Goal: Information Seeking & Learning: Learn about a topic

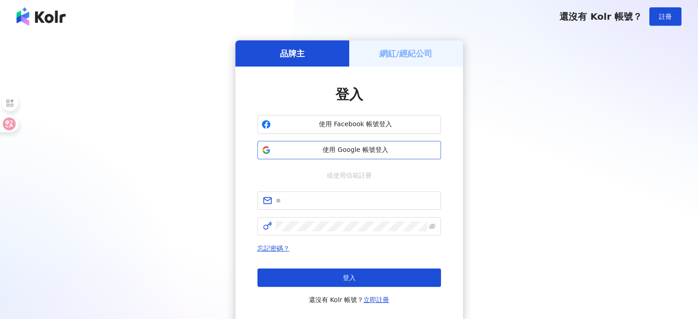
click at [349, 152] on span "使用 Google 帳號登入" at bounding box center [356, 150] width 163 height 9
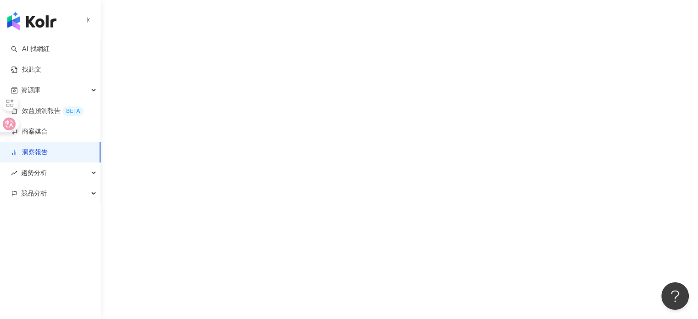
click at [46, 152] on link "洞察報告" at bounding box center [29, 152] width 37 height 9
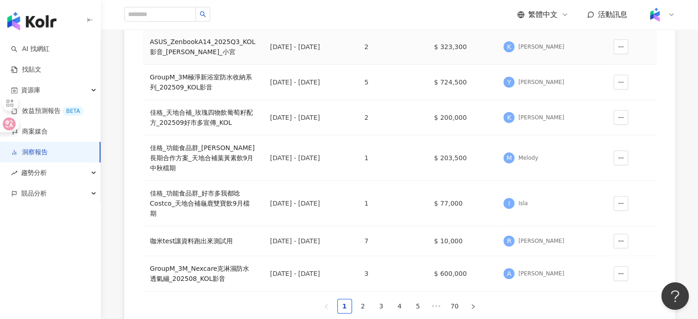
scroll to position [266, 0]
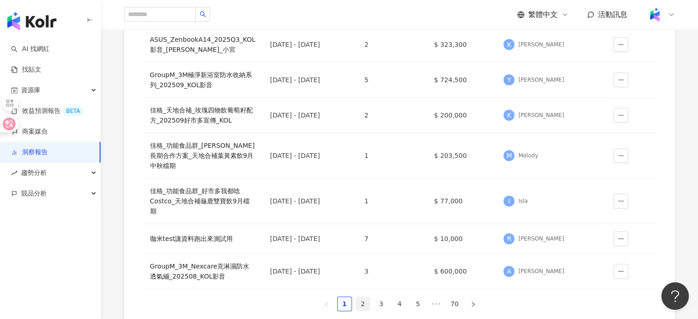
click at [365, 297] on link "2" at bounding box center [363, 304] width 14 height 14
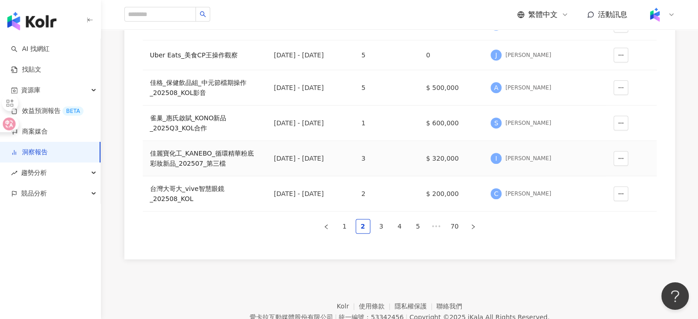
scroll to position [338, 0]
click at [379, 224] on link "3" at bounding box center [382, 226] width 14 height 14
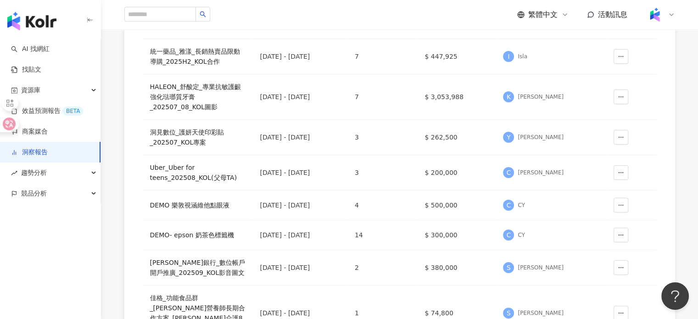
scroll to position [124, 0]
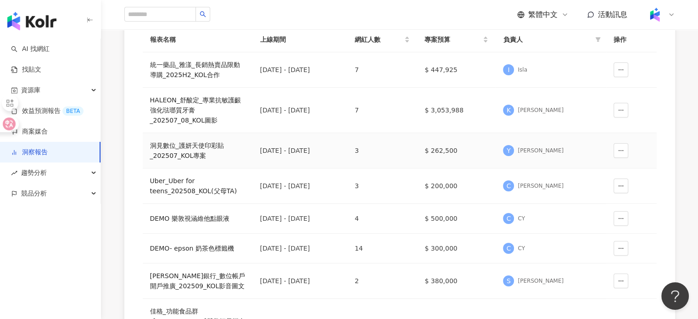
click at [176, 143] on div "洞⾒數位_護妍天使印彩貼 _202507_KOL專案" at bounding box center [198, 150] width 96 height 20
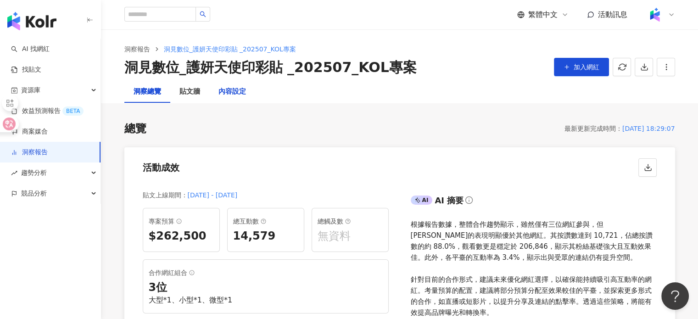
click at [230, 91] on div "內容設定" at bounding box center [233, 91] width 28 height 11
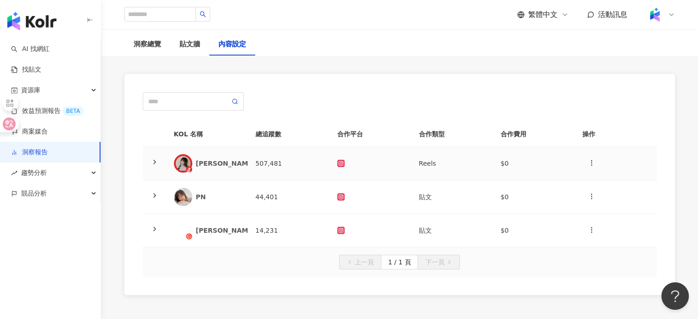
scroll to position [11, 0]
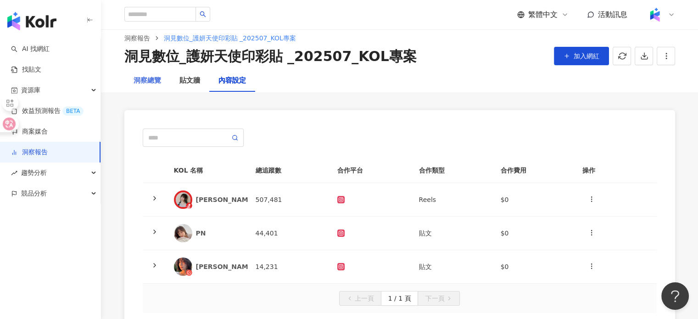
click at [134, 73] on div "洞察總覽" at bounding box center [147, 81] width 46 height 22
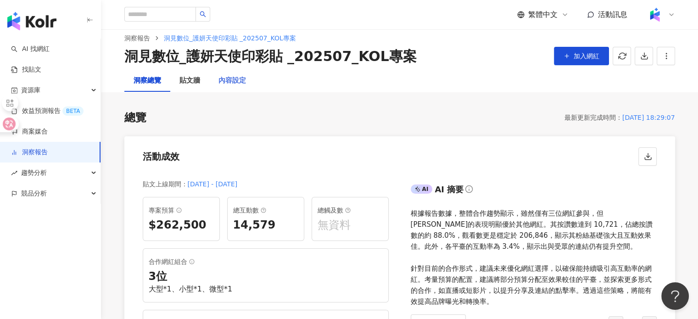
click at [235, 92] on div "內容設定" at bounding box center [232, 81] width 46 height 22
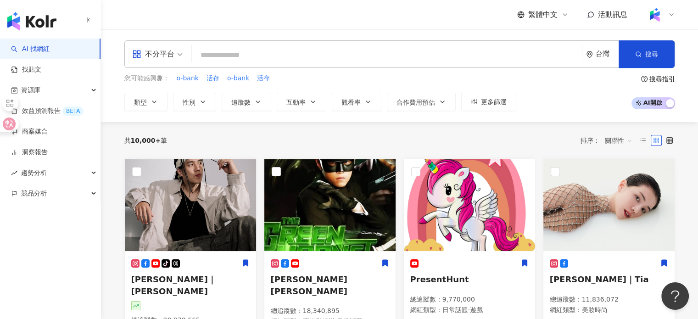
drag, startPoint x: 289, startPoint y: 64, endPoint x: 256, endPoint y: 55, distance: 33.9
click at [256, 55] on input "search" at bounding box center [387, 54] width 383 height 17
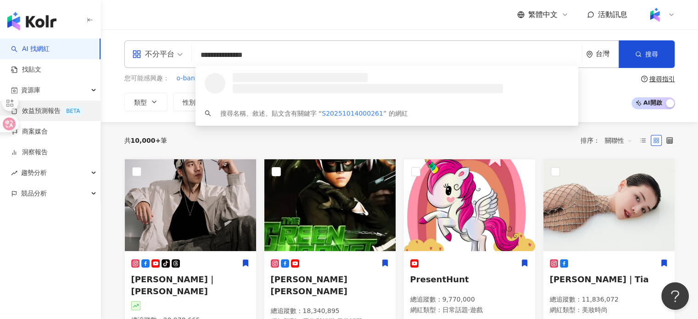
drag, startPoint x: 298, startPoint y: 55, endPoint x: 0, endPoint y: 102, distance: 301.3
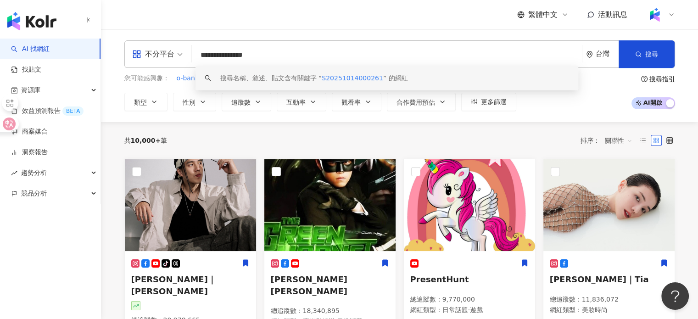
paste input "search"
type input "*******"
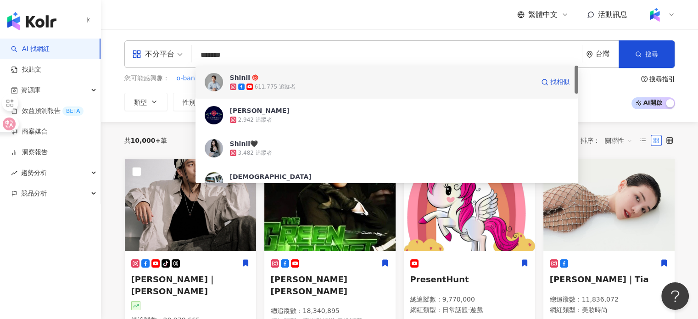
click at [355, 85] on div "611,775 追蹤者" at bounding box center [382, 86] width 304 height 9
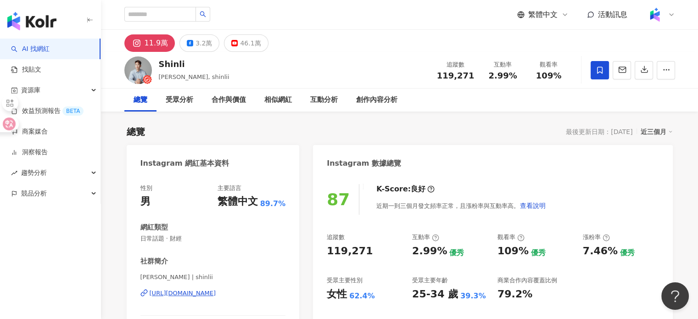
scroll to position [46, 0]
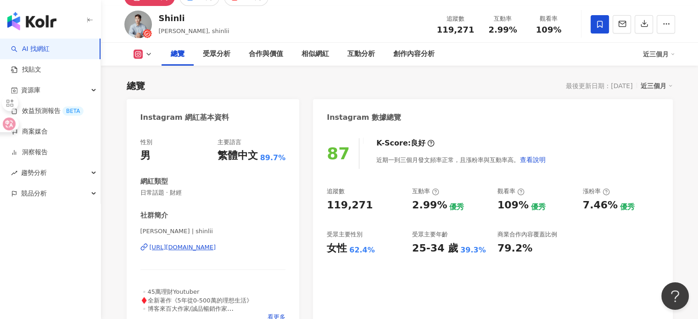
click at [579, 219] on div "追蹤數 119,271 互動率 2.99% 優秀 觀看率 109% 優秀 漲粉率 7.46% 優秀 受眾主要性別 女性 62.4% 受眾主要年齡 25-34 …" at bounding box center [493, 221] width 332 height 68
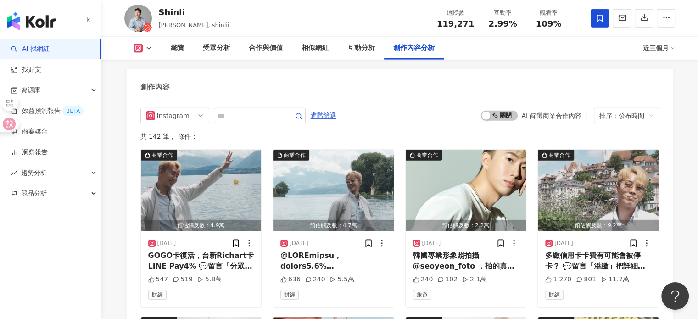
scroll to position [2755, 0]
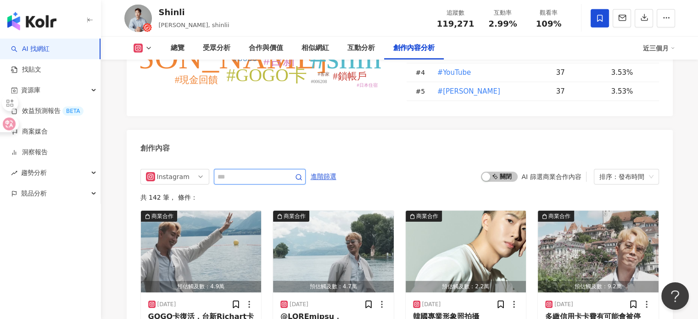
click at [272, 182] on input "text" at bounding box center [250, 176] width 64 height 11
type input "**"
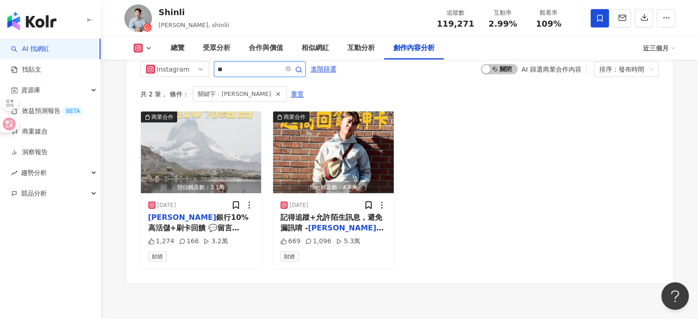
scroll to position [2878, 0]
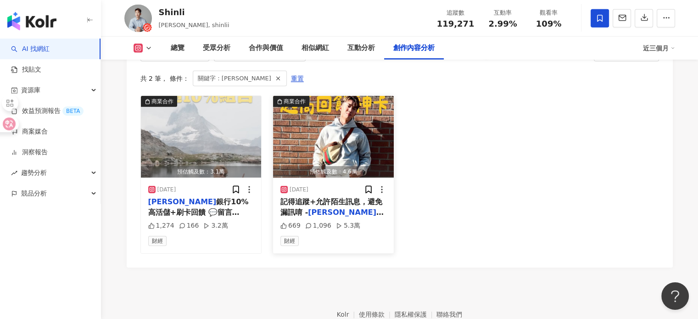
click at [360, 217] on span "簽帳金融卡｜[URL]." at bounding box center [332, 217] width 103 height 19
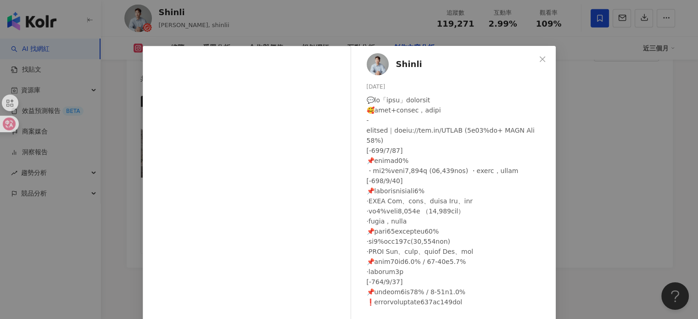
scroll to position [92, 0]
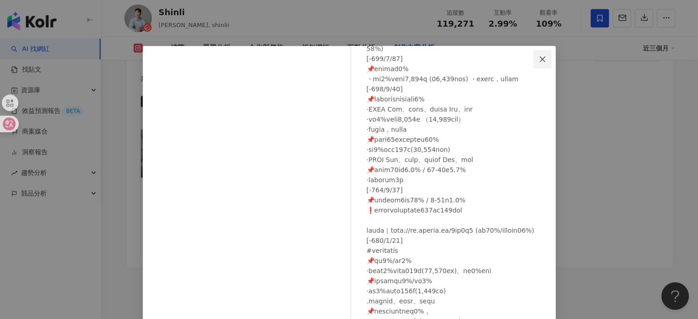
click at [545, 57] on span "Close" at bounding box center [543, 59] width 18 height 7
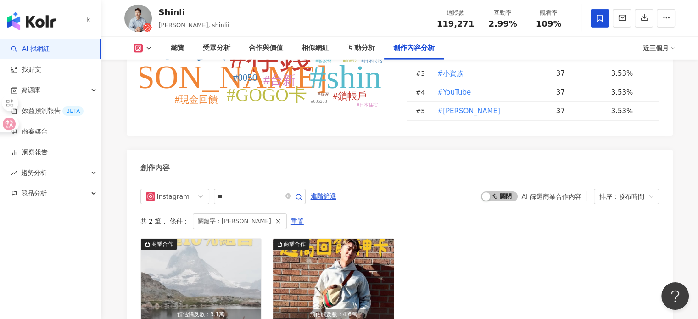
scroll to position [2613, 0]
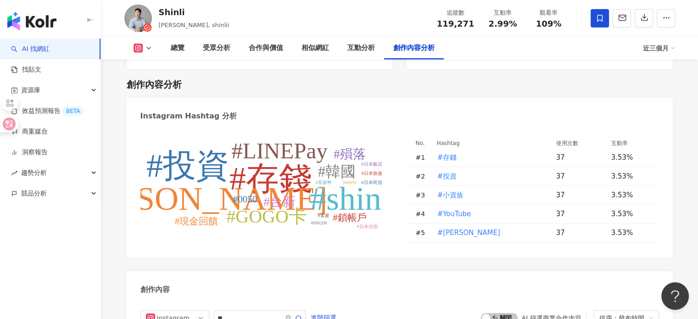
click at [479, 124] on div "Instagram Hashtag 分析" at bounding box center [400, 113] width 546 height 30
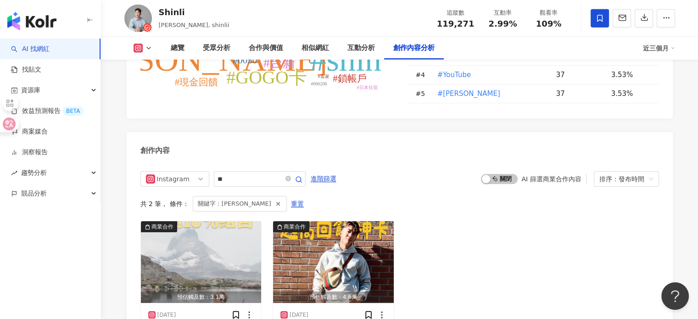
scroll to position [2889, 0]
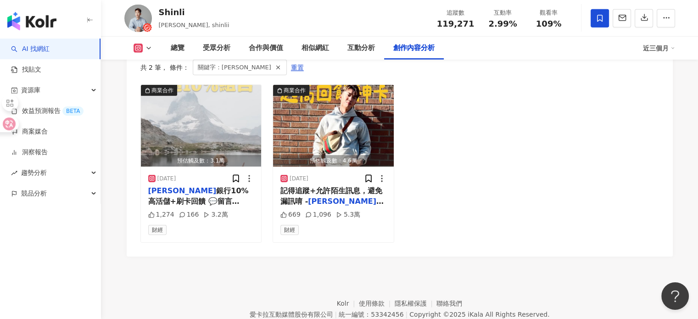
click at [496, 111] on div "商業合作 預估觸及數：3.1萬 [DATE] [PERSON_NAME] 銀行10%高活儲+刷卡回饋 💬留言「 [PERSON_NAME]」把詳細資訊傳給你 …" at bounding box center [399, 163] width 519 height 158
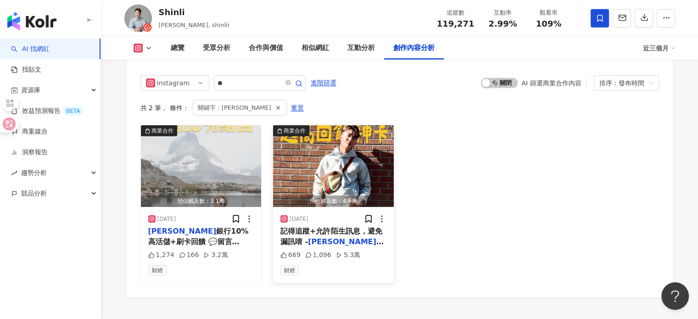
scroll to position [2854, 0]
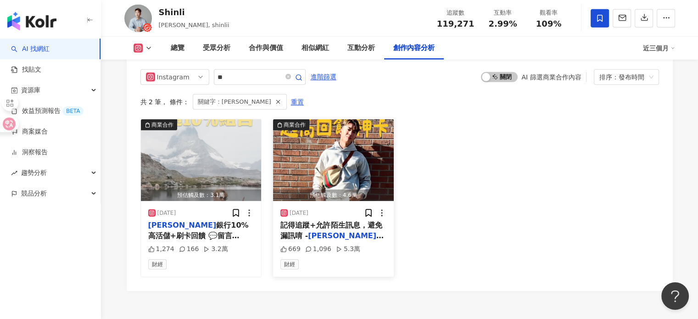
click at [348, 170] on img "button" at bounding box center [333, 160] width 121 height 82
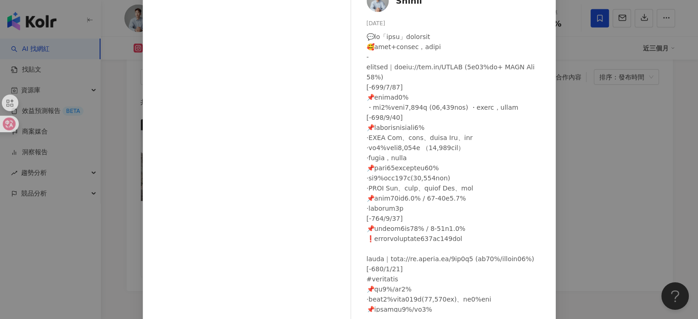
scroll to position [0, 0]
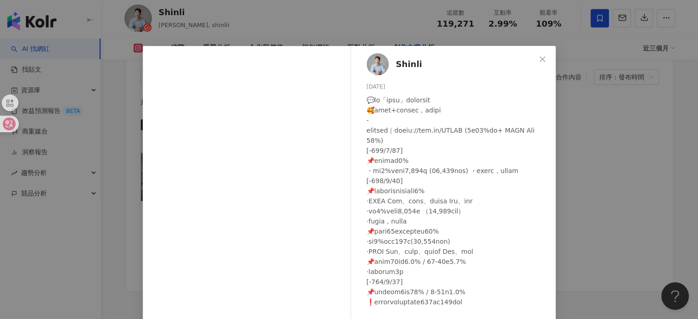
click at [643, 182] on div "Shinli [DATE] 669 1,096 5.3萬 查看原始貼文" at bounding box center [349, 159] width 698 height 319
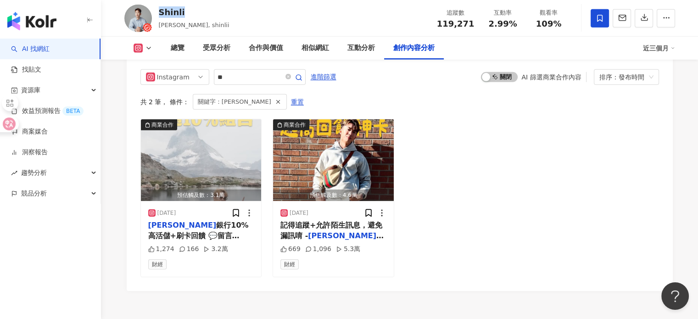
drag, startPoint x: 185, startPoint y: 17, endPoint x: 156, endPoint y: 16, distance: 29.8
click at [156, 16] on div "[PERSON_NAME], shinlii 追蹤數 119,271 互動率 2.99% 觀看率 109%" at bounding box center [400, 18] width 588 height 36
copy div "Shinli"
click at [326, 232] on span "記得追蹤+允許陌生訊息，避免漏訊唷 -" at bounding box center [331, 230] width 101 height 19
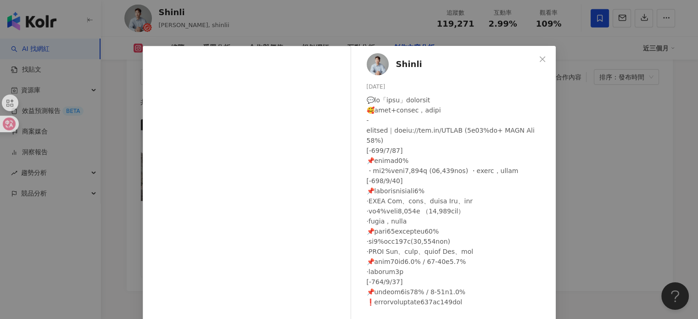
scroll to position [46, 0]
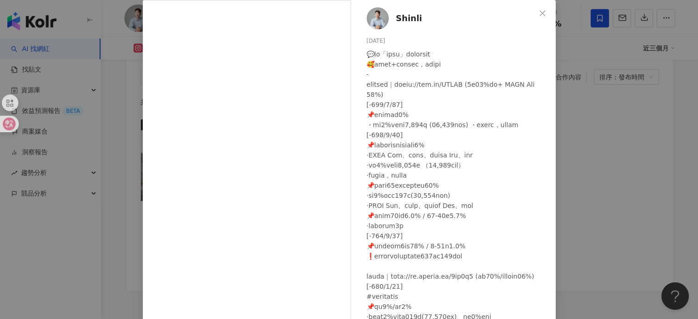
click at [618, 150] on div "Shinli [DATE] 669 1,096 5.3萬 查看原始貼文" at bounding box center [349, 159] width 698 height 319
